Goal: Information Seeking & Learning: Learn about a topic

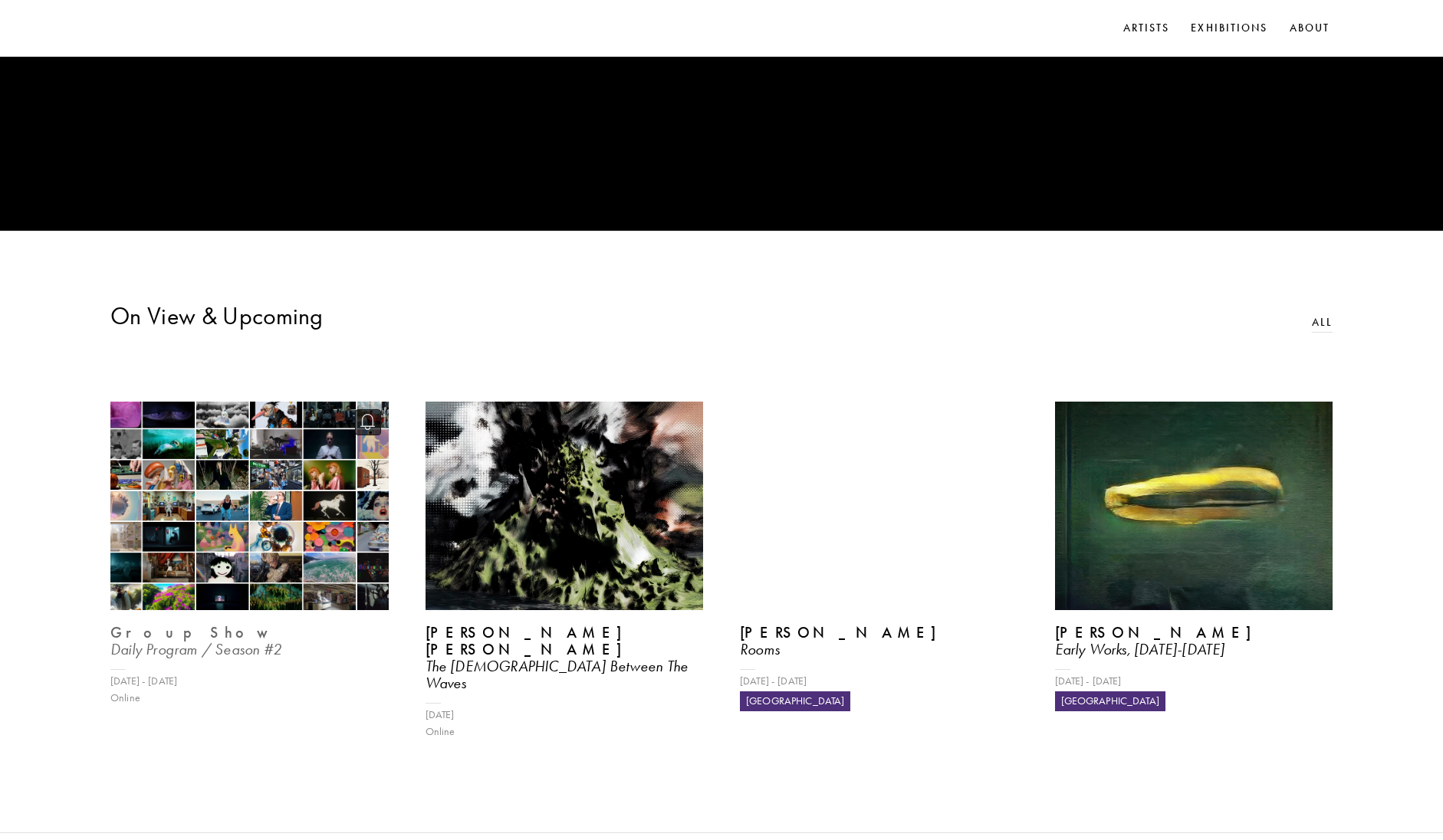
scroll to position [613, 0]
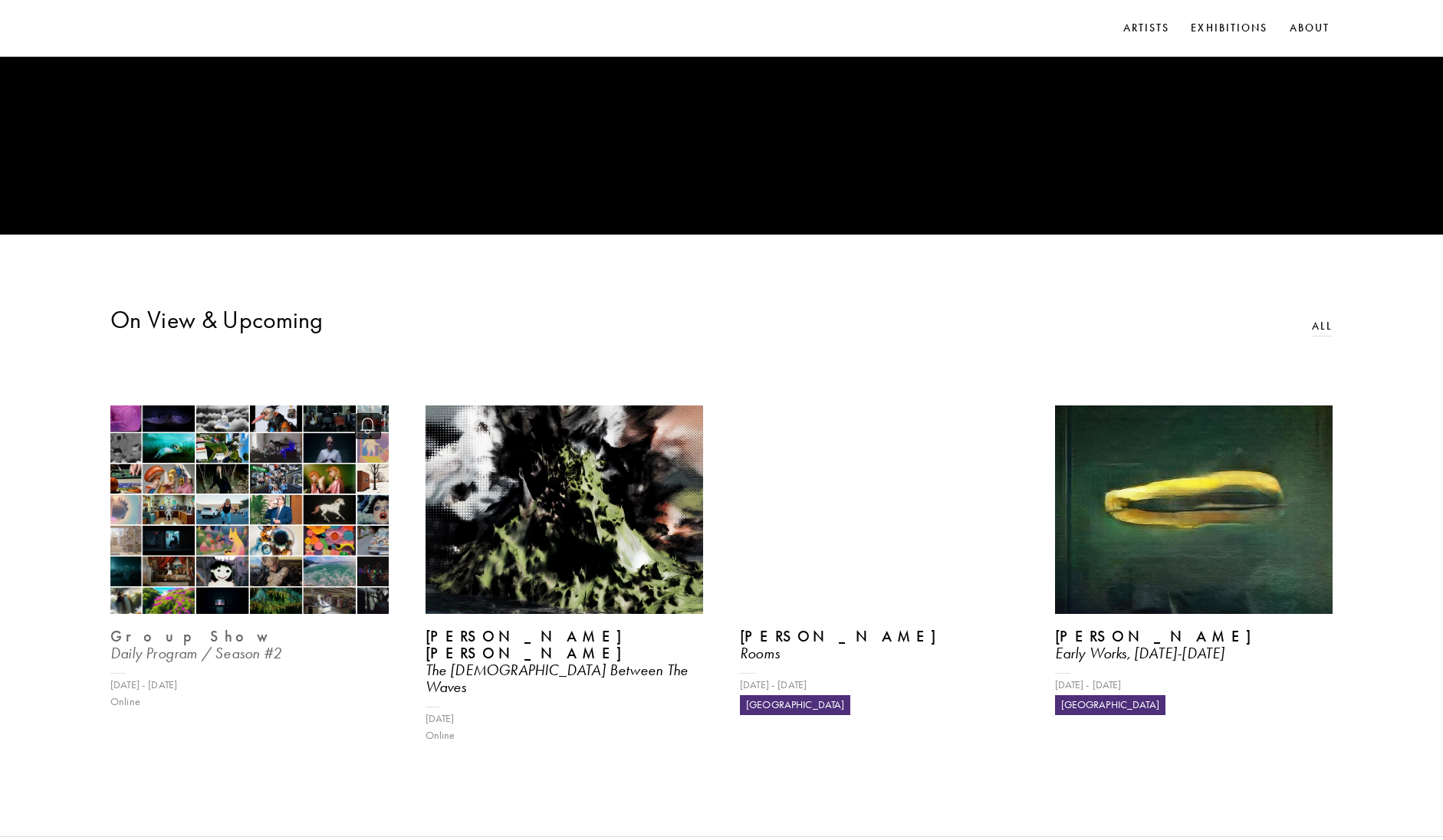
click at [269, 464] on img at bounding box center [249, 510] width 286 height 215
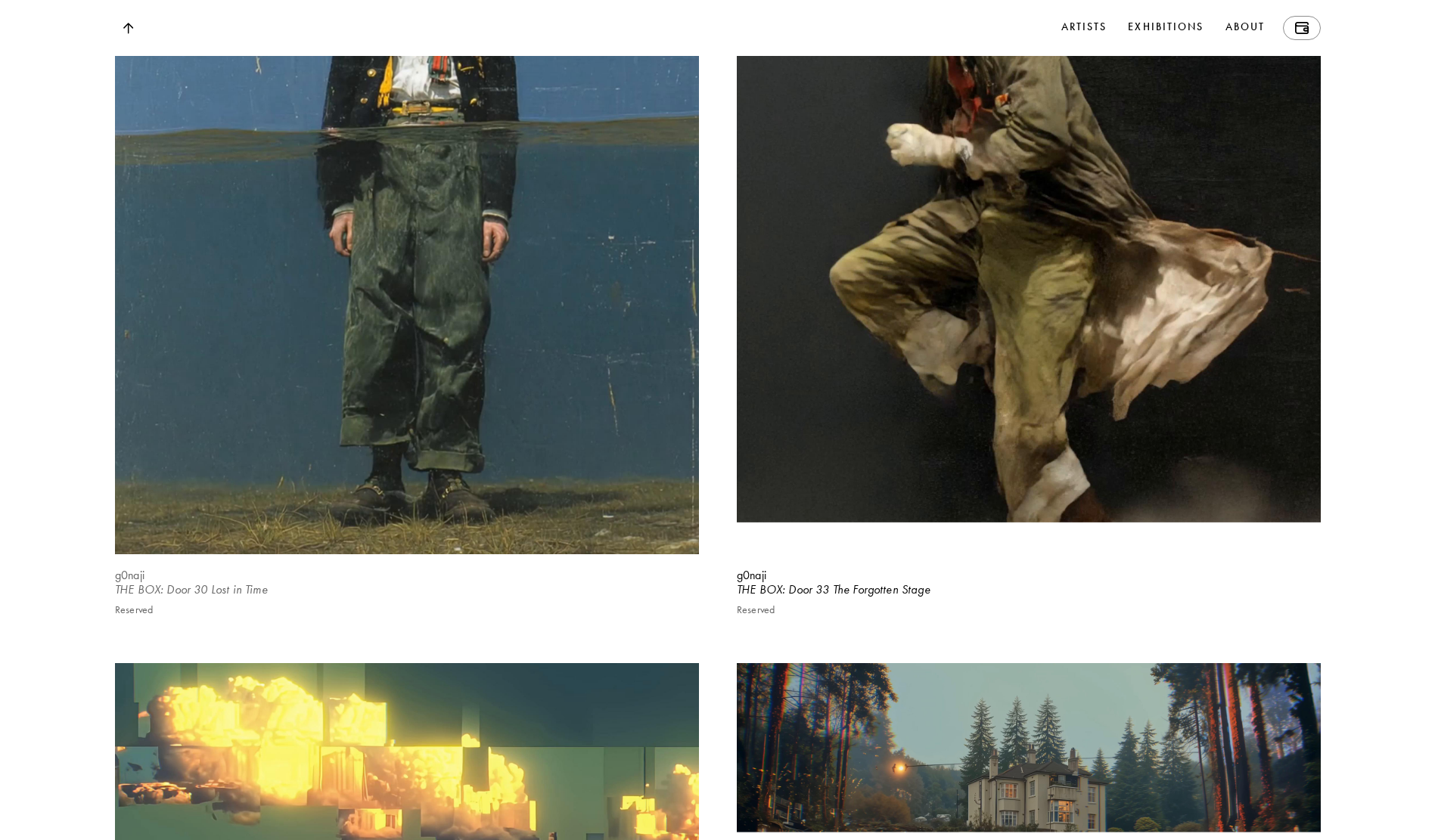
scroll to position [14892, 0]
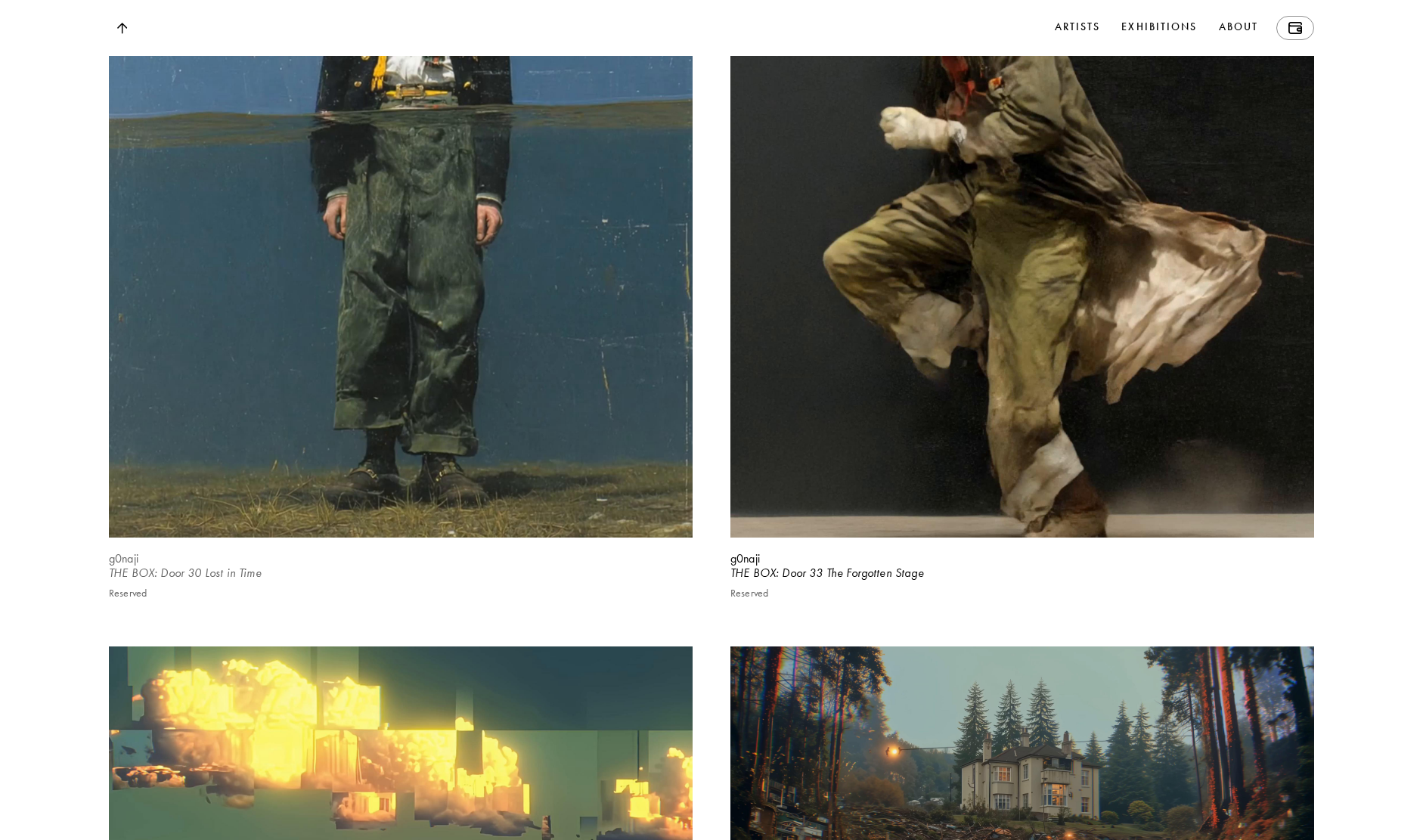
click at [337, 431] on video at bounding box center [401, 173] width 601 height 751
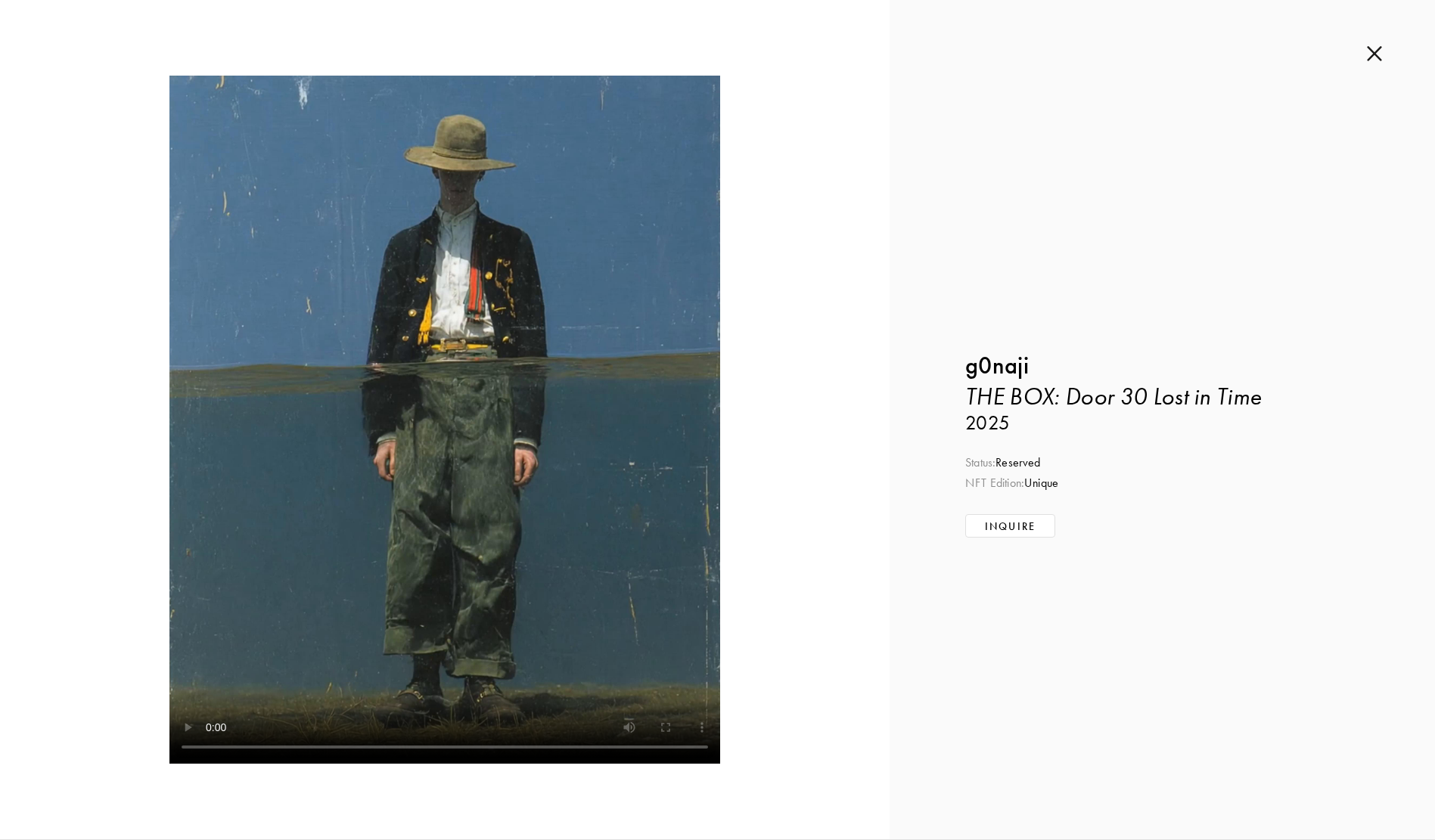
click at [1383, 53] on div "Inquire about THE BOX: Door 30 Lost in Time by g0naji Submit Inquiry Back g0naj…" at bounding box center [1162, 419] width 545 height 839
click at [1377, 55] on img at bounding box center [1374, 53] width 15 height 16
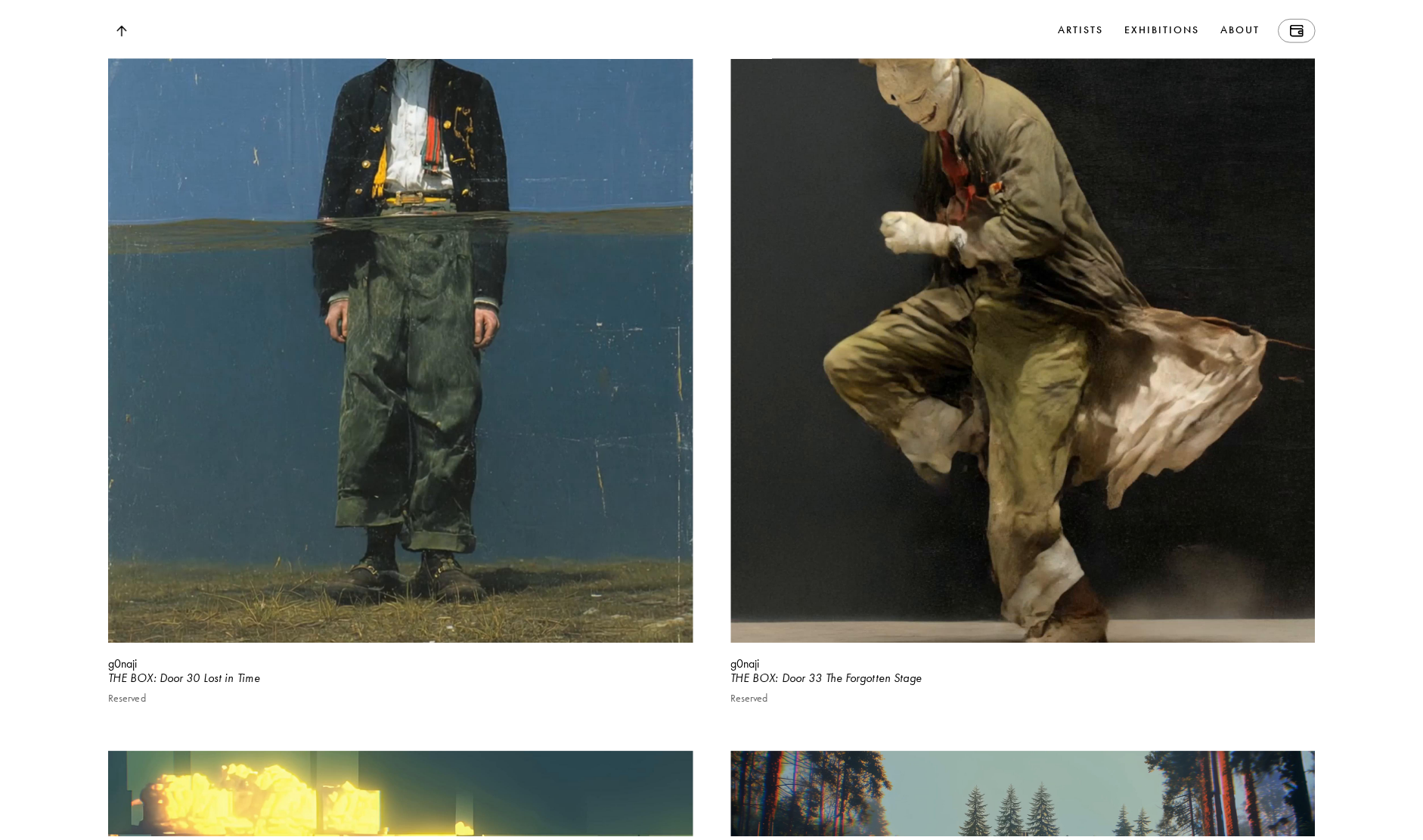
scroll to position [14792, 0]
